Goal: Information Seeking & Learning: Learn about a topic

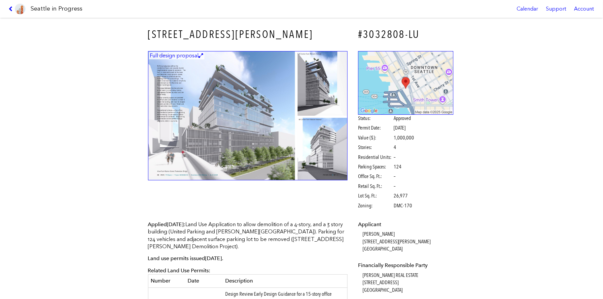
click at [208, 104] on img at bounding box center [248, 116] width 200 height 130
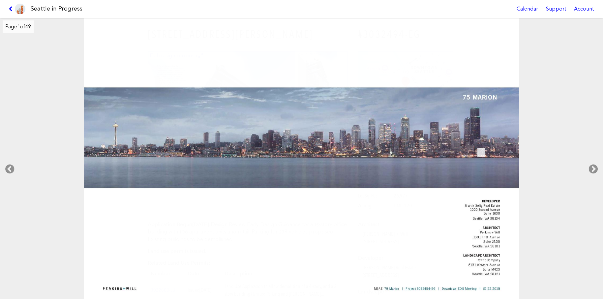
click at [590, 172] on icon at bounding box center [593, 169] width 19 height 21
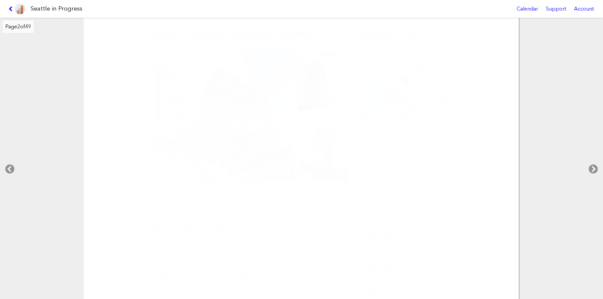
click at [590, 171] on icon at bounding box center [593, 169] width 19 height 21
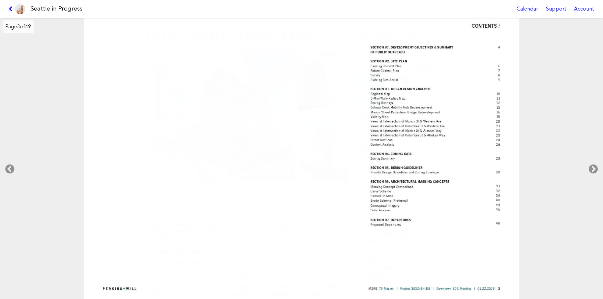
click at [590, 171] on icon at bounding box center [593, 169] width 19 height 21
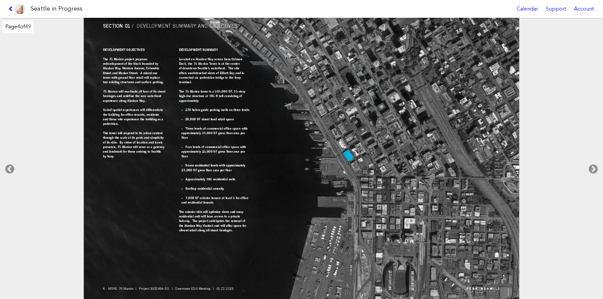
click at [590, 171] on icon at bounding box center [593, 169] width 19 height 21
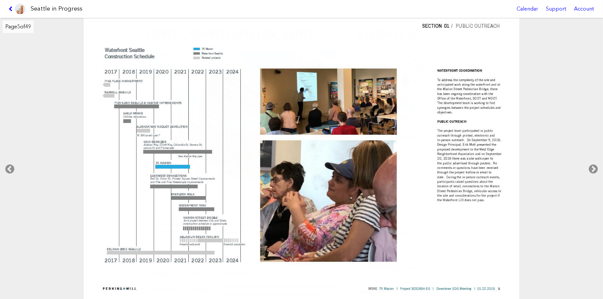
click at [589, 170] on icon at bounding box center [593, 169] width 19 height 21
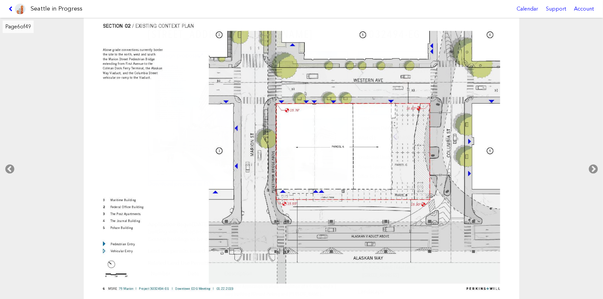
click at [589, 170] on icon at bounding box center [593, 169] width 19 height 21
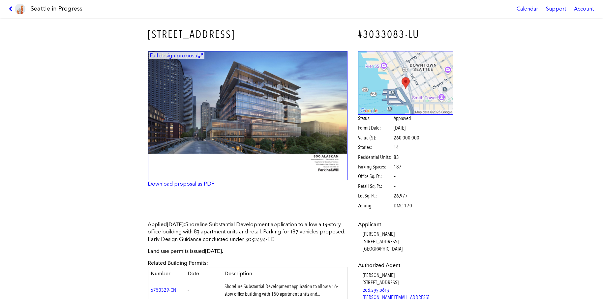
click at [221, 127] on img at bounding box center [248, 116] width 200 height 130
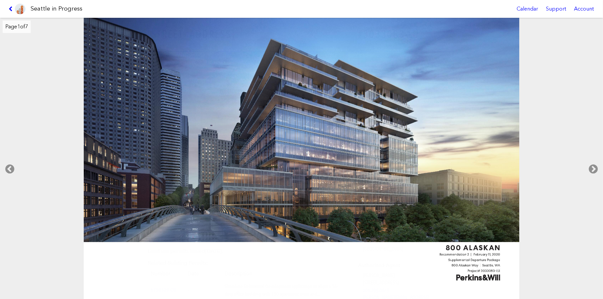
click at [591, 165] on icon at bounding box center [593, 169] width 19 height 21
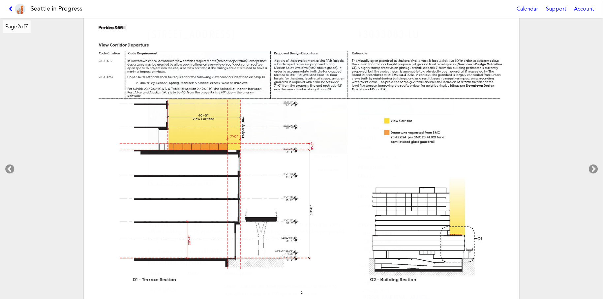
click at [602, 160] on icon at bounding box center [593, 169] width 19 height 21
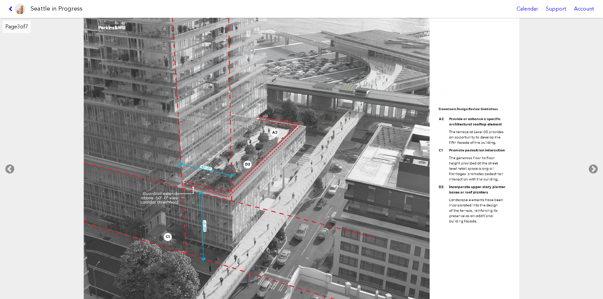
click at [602, 159] on icon at bounding box center [593, 169] width 19 height 21
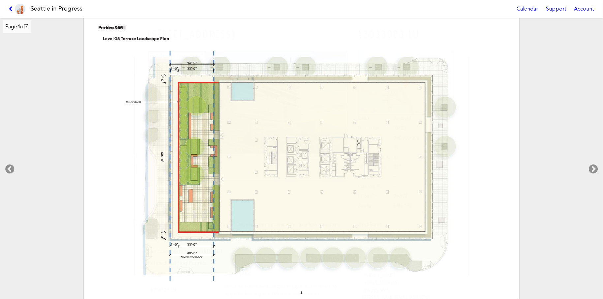
click at [601, 161] on icon at bounding box center [593, 169] width 19 height 21
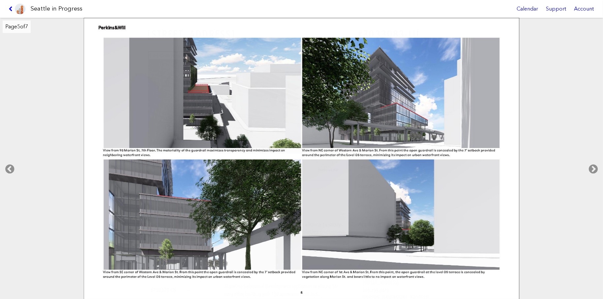
click at [601, 161] on icon at bounding box center [593, 169] width 19 height 21
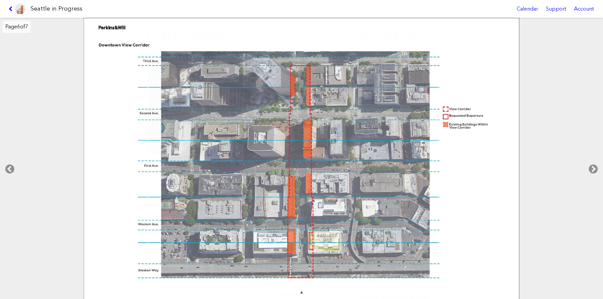
click at [601, 161] on icon at bounding box center [593, 169] width 19 height 21
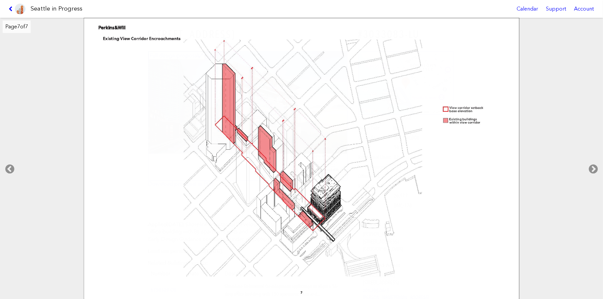
click at [601, 163] on icon at bounding box center [593, 169] width 19 height 21
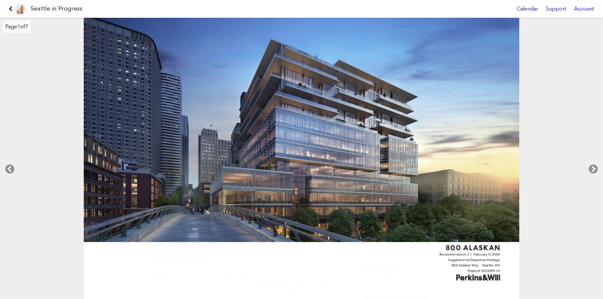
click at [599, 165] on icon at bounding box center [593, 169] width 19 height 21
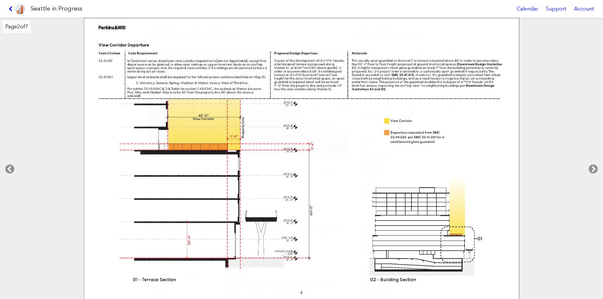
click at [598, 165] on icon at bounding box center [593, 169] width 19 height 21
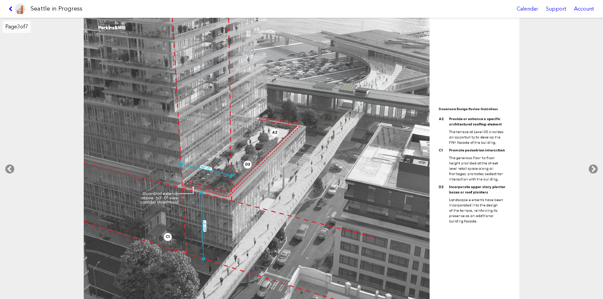
click at [599, 165] on icon at bounding box center [593, 169] width 19 height 21
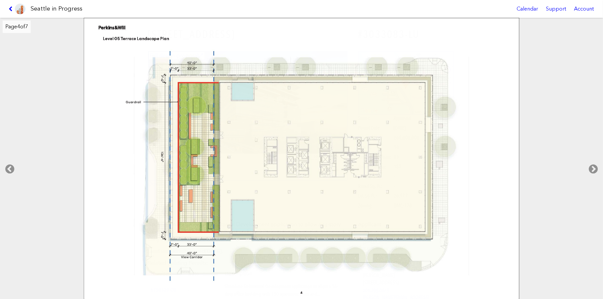
click at [599, 165] on icon at bounding box center [593, 169] width 19 height 21
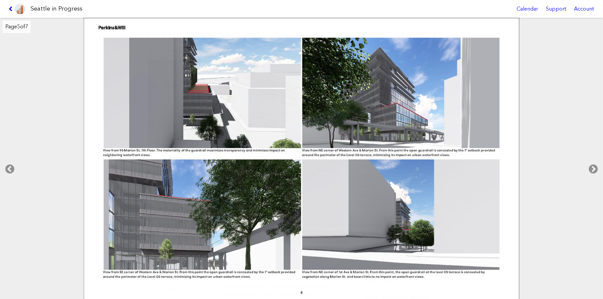
click at [599, 165] on icon at bounding box center [593, 169] width 19 height 21
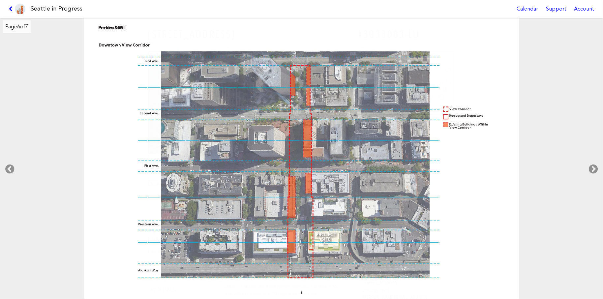
click at [598, 165] on icon at bounding box center [593, 169] width 19 height 21
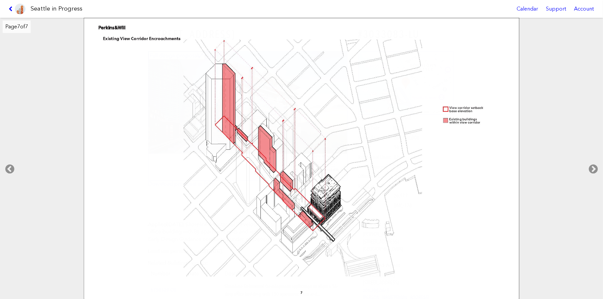
click at [598, 165] on icon at bounding box center [593, 169] width 19 height 21
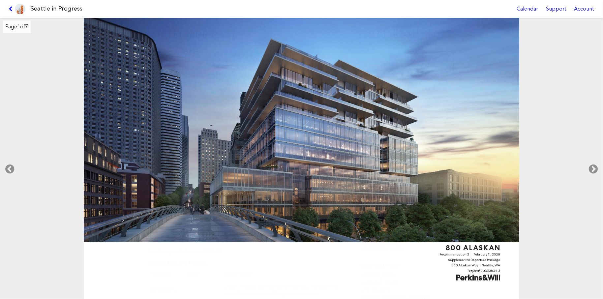
click at [598, 165] on icon at bounding box center [593, 169] width 19 height 21
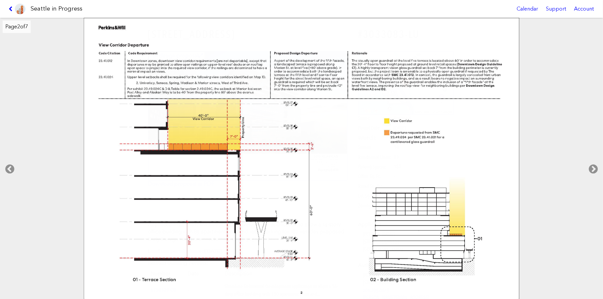
click at [598, 165] on icon at bounding box center [593, 169] width 19 height 21
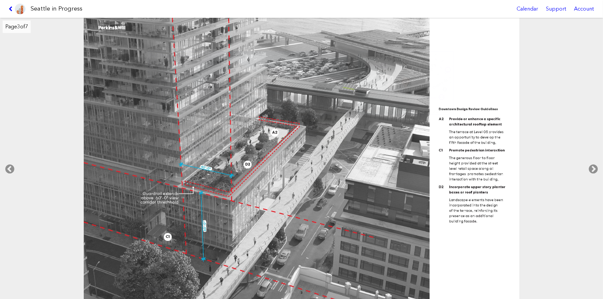
click at [598, 165] on icon at bounding box center [593, 169] width 19 height 21
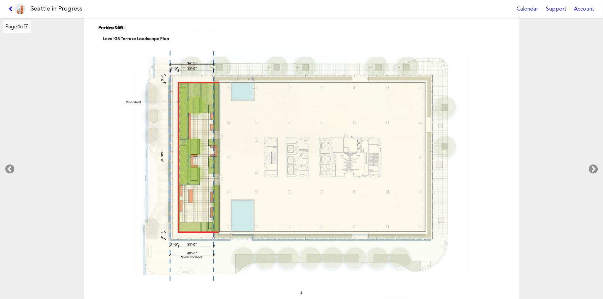
click at [598, 165] on icon at bounding box center [593, 169] width 19 height 21
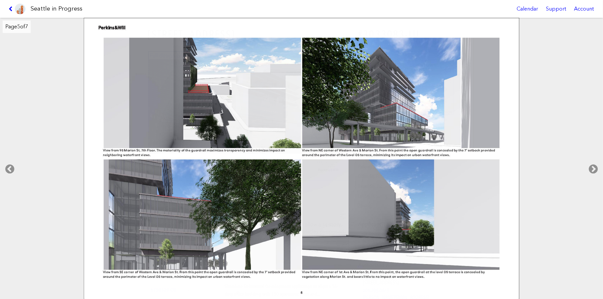
click at [598, 165] on icon at bounding box center [593, 169] width 19 height 21
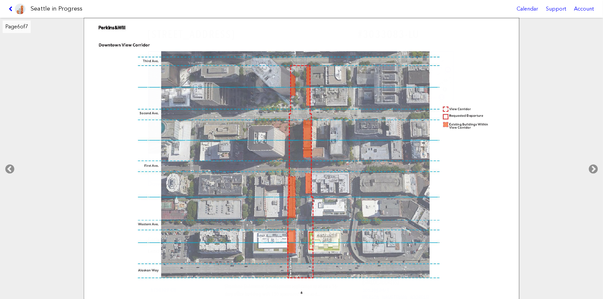
click at [598, 165] on icon at bounding box center [593, 169] width 19 height 21
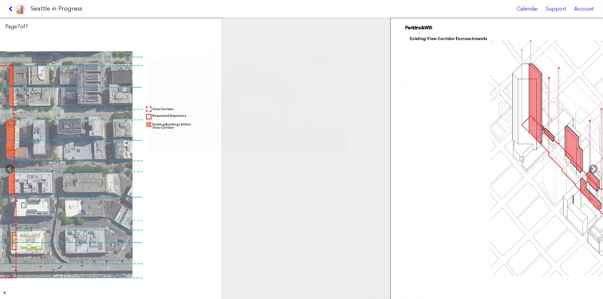
click at [598, 165] on icon at bounding box center [593, 169] width 19 height 21
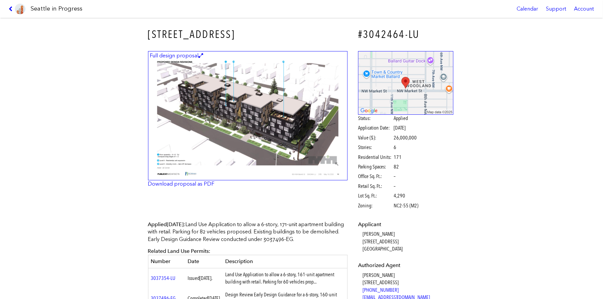
click at [175, 116] on img at bounding box center [248, 116] width 200 height 130
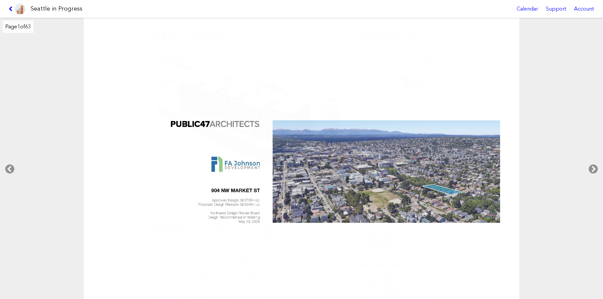
click at [590, 168] on icon at bounding box center [593, 169] width 19 height 21
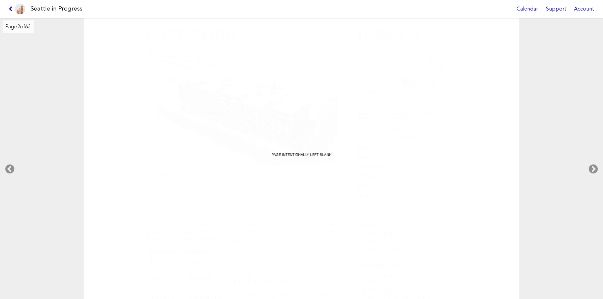
click at [12, 169] on icon at bounding box center [9, 169] width 19 height 21
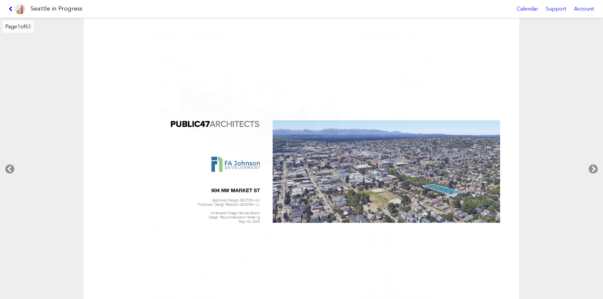
click at [589, 167] on icon at bounding box center [593, 169] width 19 height 21
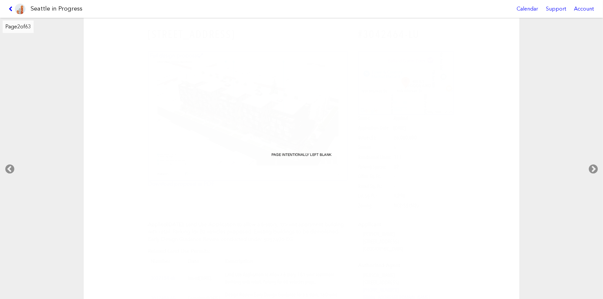
click at [590, 167] on icon at bounding box center [593, 169] width 19 height 21
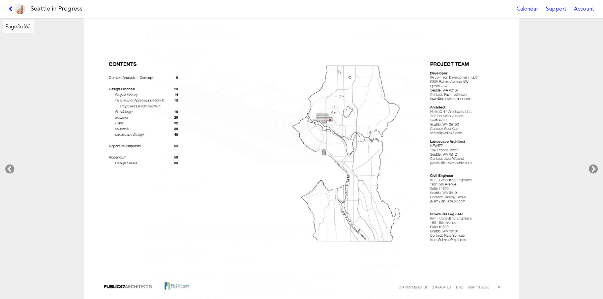
click at [590, 167] on icon at bounding box center [593, 169] width 19 height 21
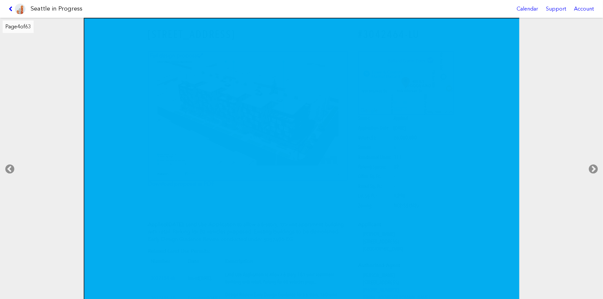
click at [589, 165] on icon at bounding box center [593, 169] width 19 height 21
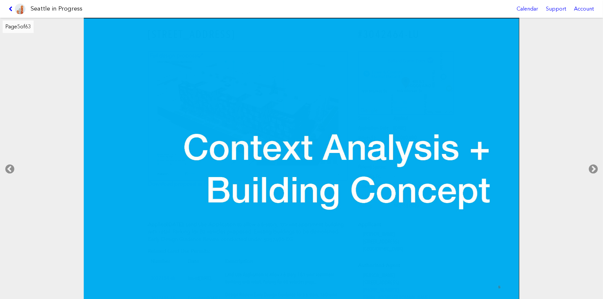
click at [589, 164] on icon at bounding box center [593, 169] width 19 height 21
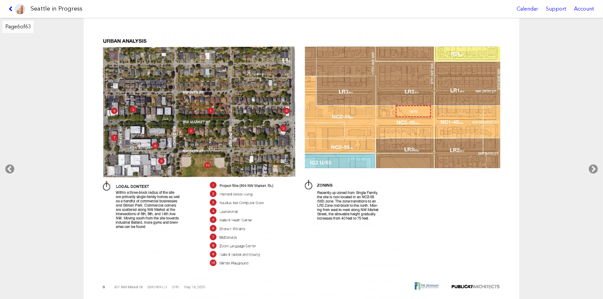
click at [590, 163] on icon at bounding box center [593, 169] width 19 height 21
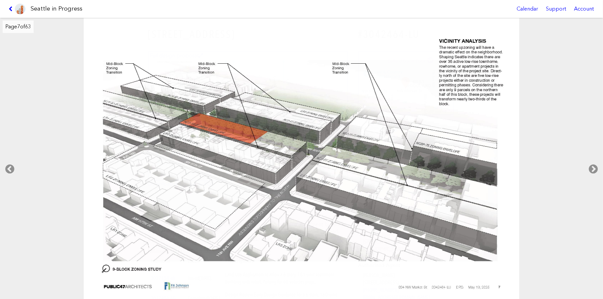
click at [589, 163] on icon at bounding box center [593, 169] width 19 height 21
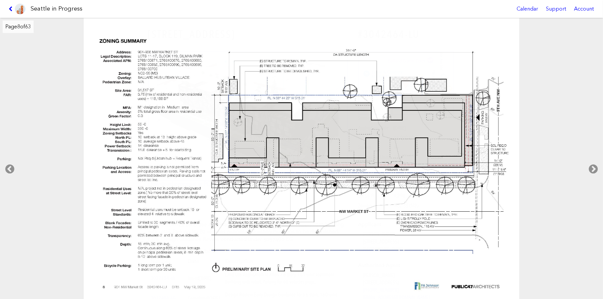
click at [589, 163] on icon at bounding box center [593, 169] width 19 height 21
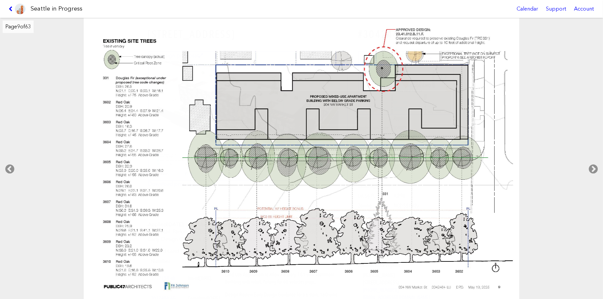
click at [590, 162] on icon at bounding box center [593, 169] width 19 height 21
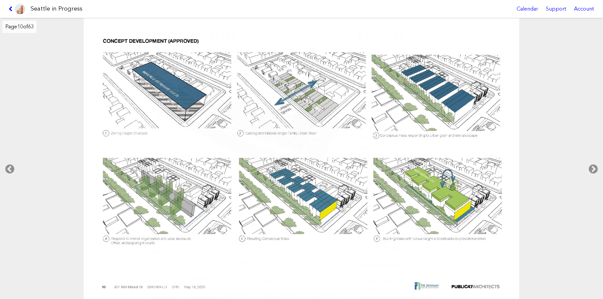
click at [590, 162] on icon at bounding box center [593, 169] width 19 height 21
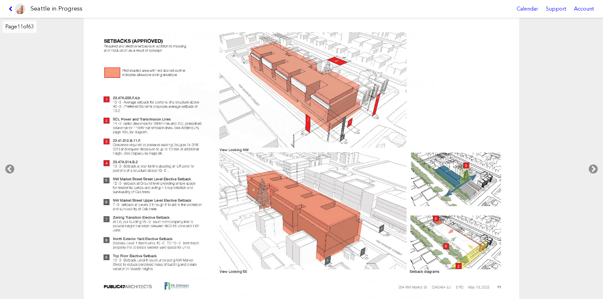
click at [591, 162] on icon at bounding box center [593, 169] width 19 height 21
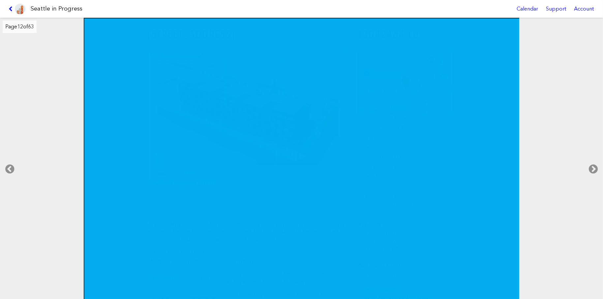
click at [590, 163] on icon at bounding box center [593, 169] width 19 height 21
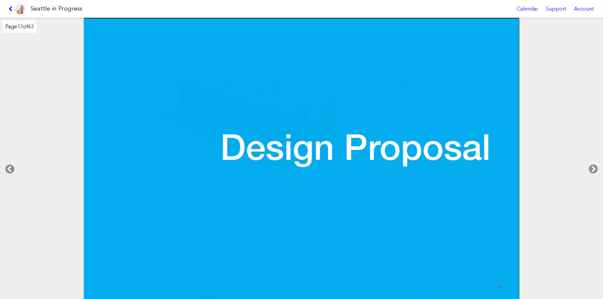
click at [9, 11] on icon at bounding box center [12, 8] width 6 height 5
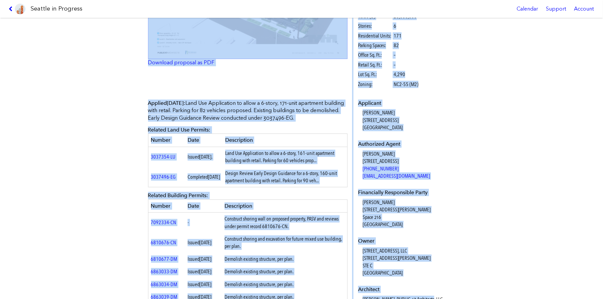
scroll to position [144, 0]
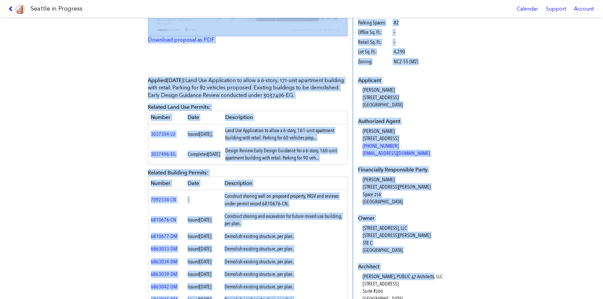
drag, startPoint x: 134, startPoint y: 31, endPoint x: 419, endPoint y: 251, distance: 360.2
click at [419, 251] on div "904 NW MARKET ST #3042464-LU Full design proposal Download proposal as PDF Stat…" at bounding box center [301, 158] width 603 height 281
copy div "904 NW MARKET ST #3042464-LU Full design proposal Download proposal as PDF Stat…"
click at [19, 96] on div "904 NW MARKET ST #3042464-LU Full design proposal Download proposal as PDF Stat…" at bounding box center [301, 158] width 603 height 281
click at [10, 8] on icon at bounding box center [12, 8] width 6 height 5
